Goal: Task Accomplishment & Management: Use online tool/utility

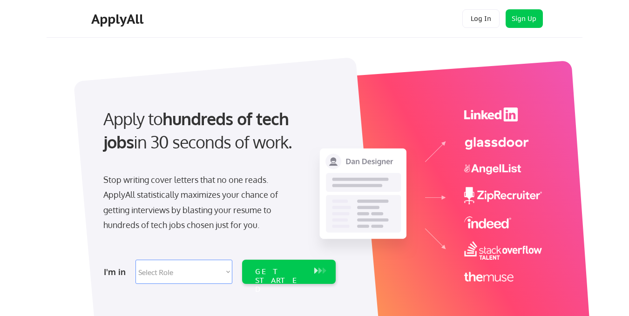
click at [160, 273] on select "Select Role Software Engineering Product Management Customer Success Sales UI/U…" at bounding box center [184, 272] width 97 height 24
select select ""marketing___comms""
click at [136, 260] on select "Select Role Software Engineering Product Management Customer Success Sales UI/U…" at bounding box center [184, 272] width 97 height 24
click at [173, 205] on div "Stop writing cover letters that no one reads. ApplyAll statistically maximizes …" at bounding box center [198, 202] width 191 height 61
select select ""marketing___comms""
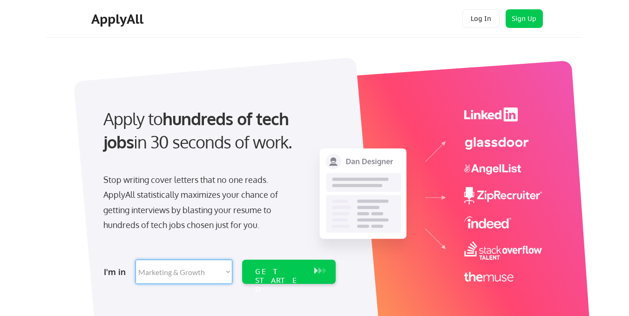
click at [173, 212] on div "Stop writing cover letters that no one reads. ApplyAll statistically maximizes …" at bounding box center [198, 202] width 191 height 61
click at [173, 205] on div "Stop writing cover letters that no one reads. ApplyAll statistically maximizes …" at bounding box center [198, 202] width 191 height 61
click at [166, 197] on div "Stop writing cover letters that no one reads. ApplyAll statistically maximizes …" at bounding box center [198, 202] width 191 height 61
click at [163, 269] on select "Select Role Software Engineering Product Management Customer Success Sales UI/U…" at bounding box center [184, 272] width 97 height 24
click at [61, 239] on div "Apply to hundreds of tech jobs in 30 seconds of work. Stop writing cover letter…" at bounding box center [318, 199] width 530 height 308
